Goal: Task Accomplishment & Management: Manage account settings

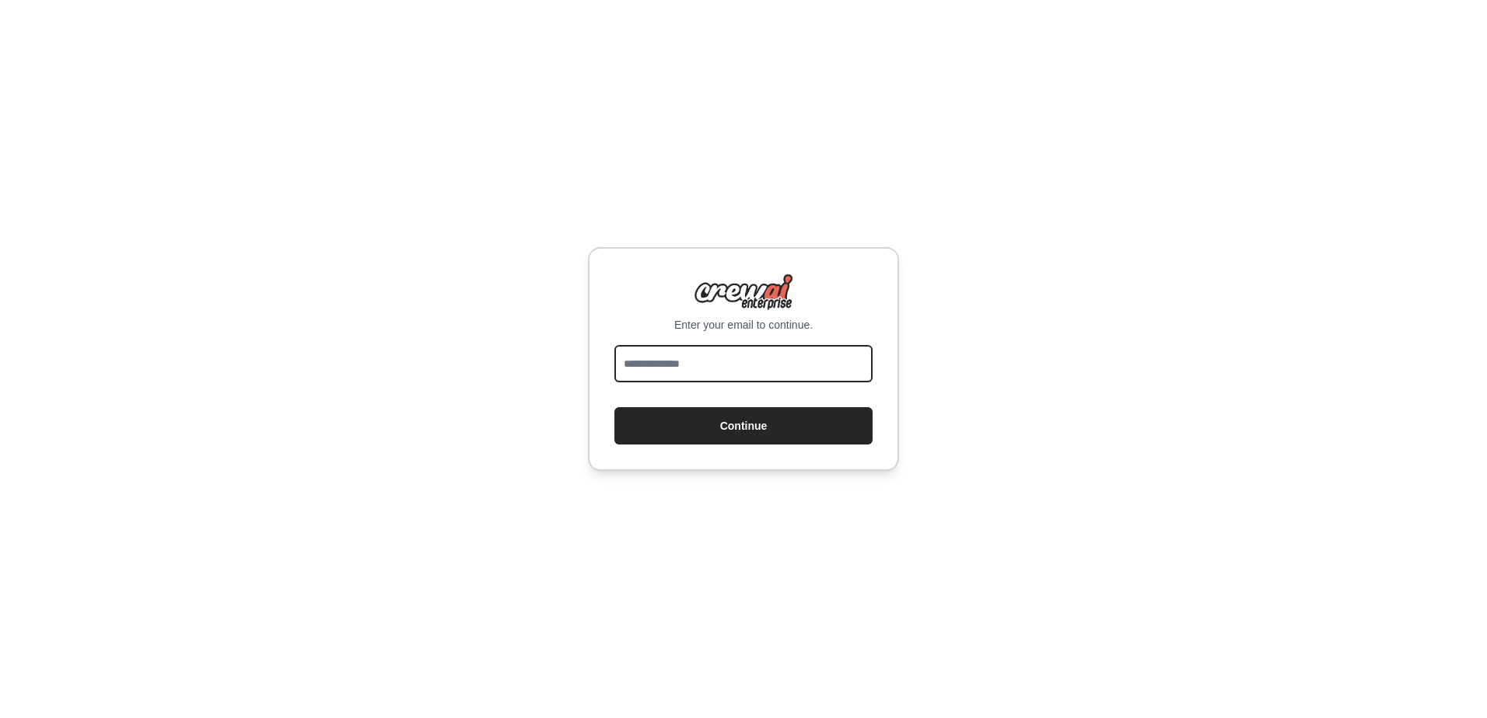
click at [753, 366] on input "email" at bounding box center [743, 363] width 258 height 37
type input "**********"
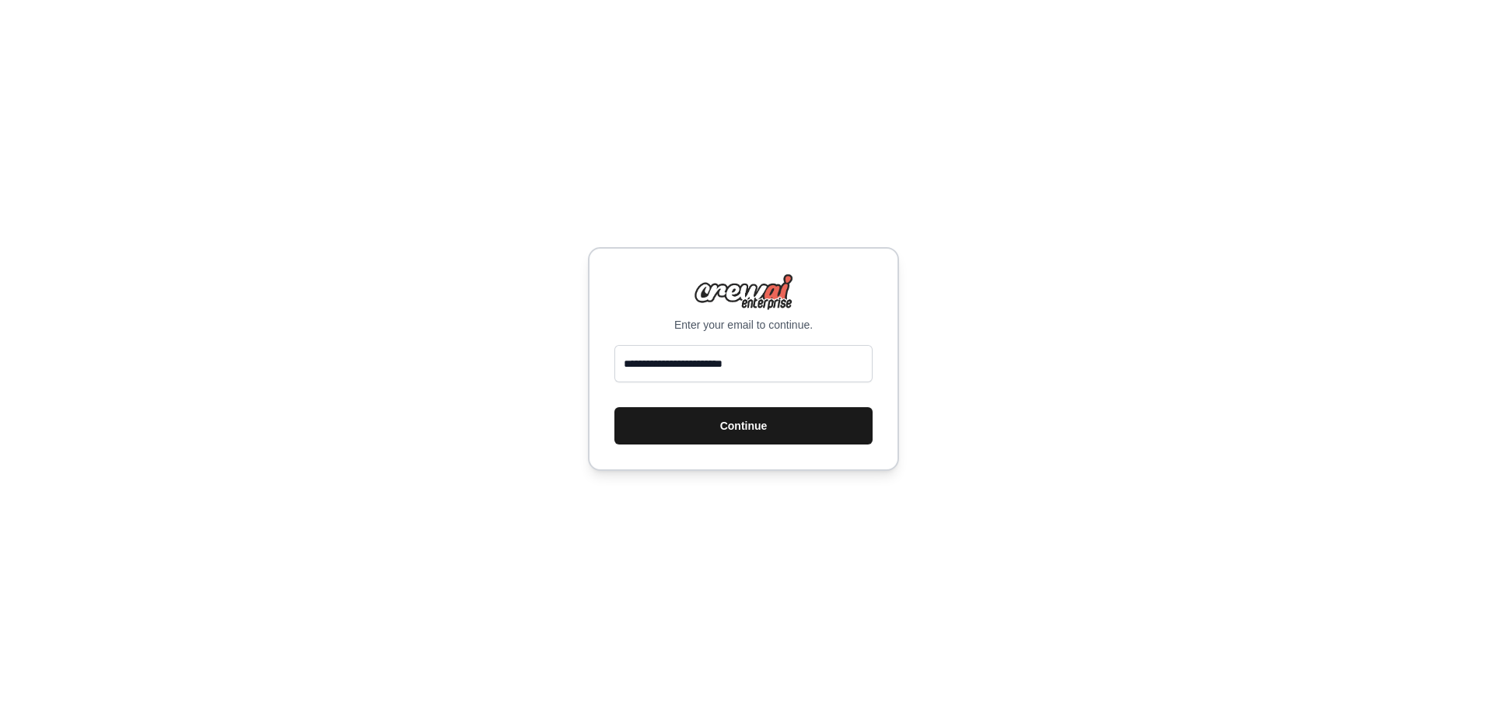
click at [735, 432] on button "Continue" at bounding box center [743, 425] width 258 height 37
